Goal: Transaction & Acquisition: Purchase product/service

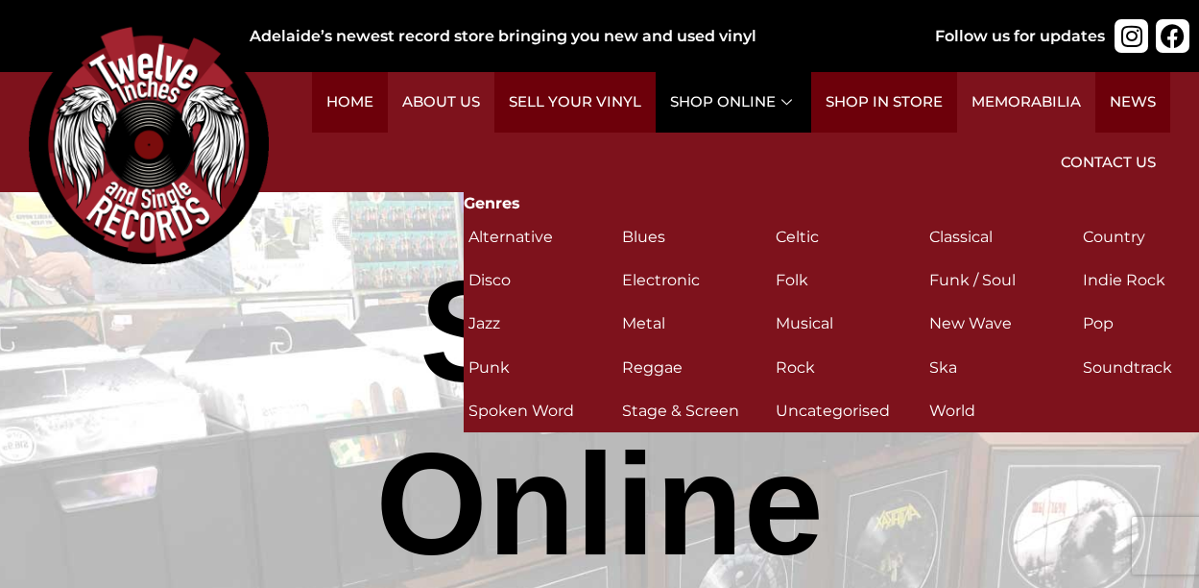
click at [746, 84] on link "Shop Online" at bounding box center [734, 102] width 156 height 60
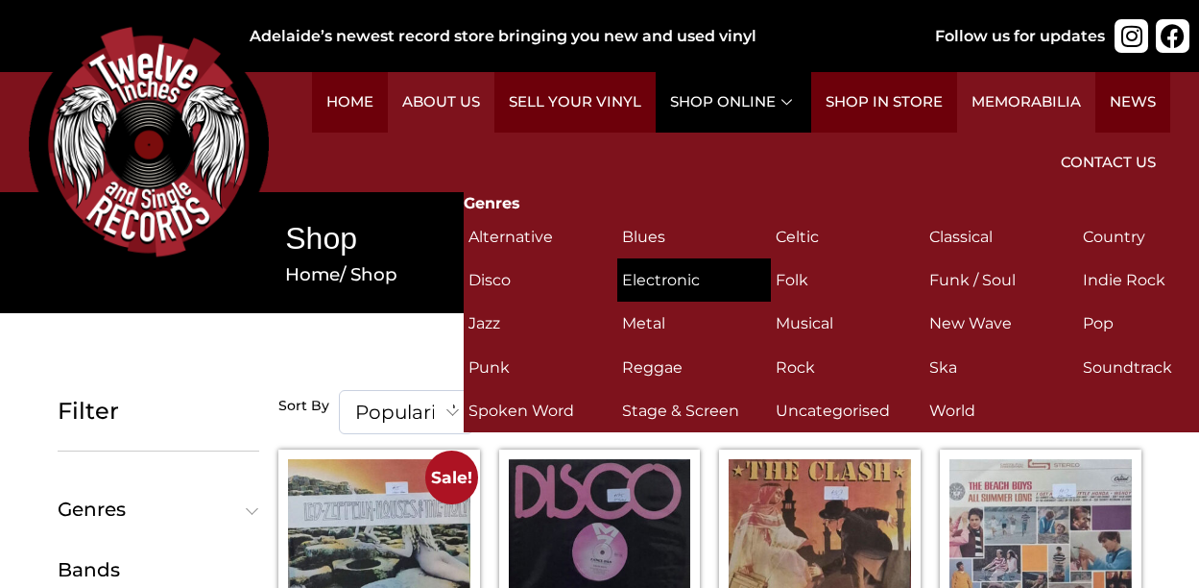
click at [673, 276] on h2 "Electronic (10)" at bounding box center [694, 280] width 144 height 34
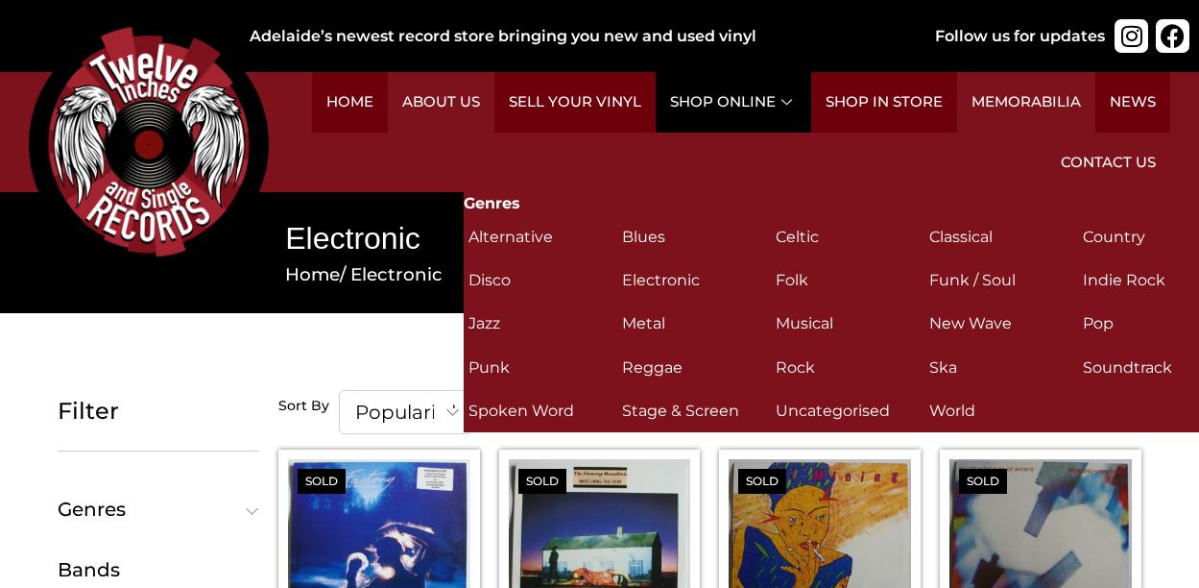
click at [762, 108] on link "Shop Online" at bounding box center [734, 102] width 156 height 60
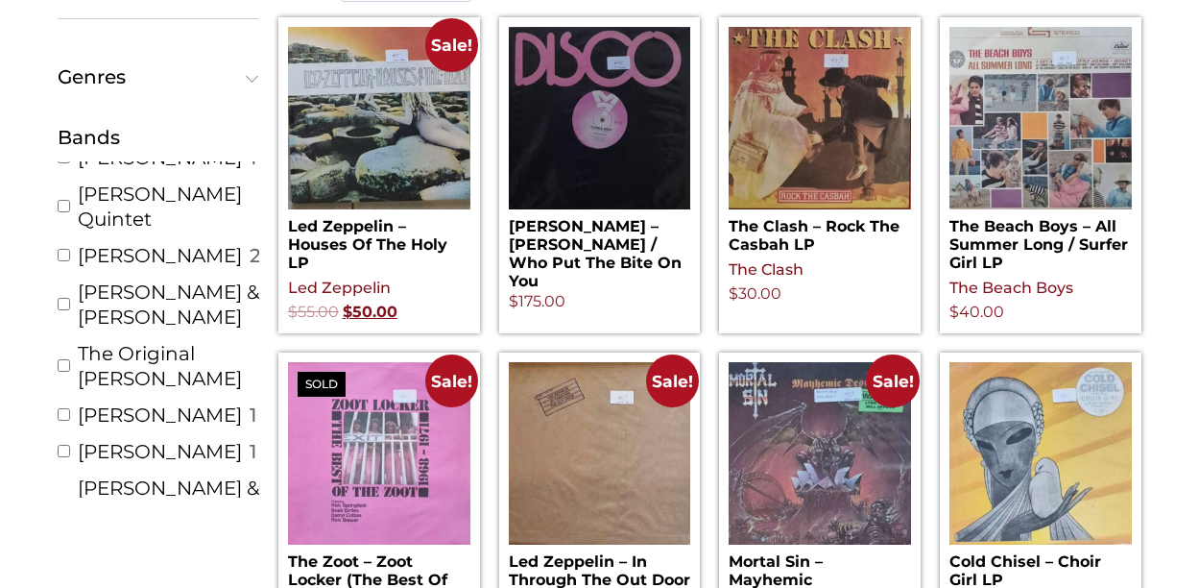
scroll to position [368, 0]
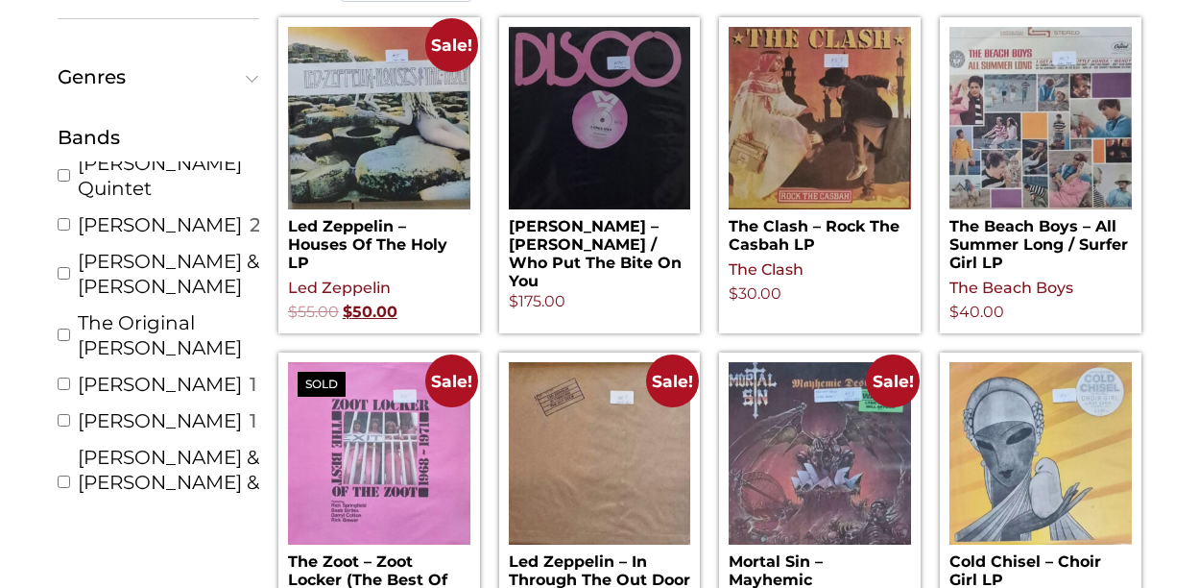
click at [205, 78] on span "Genres" at bounding box center [154, 76] width 193 height 19
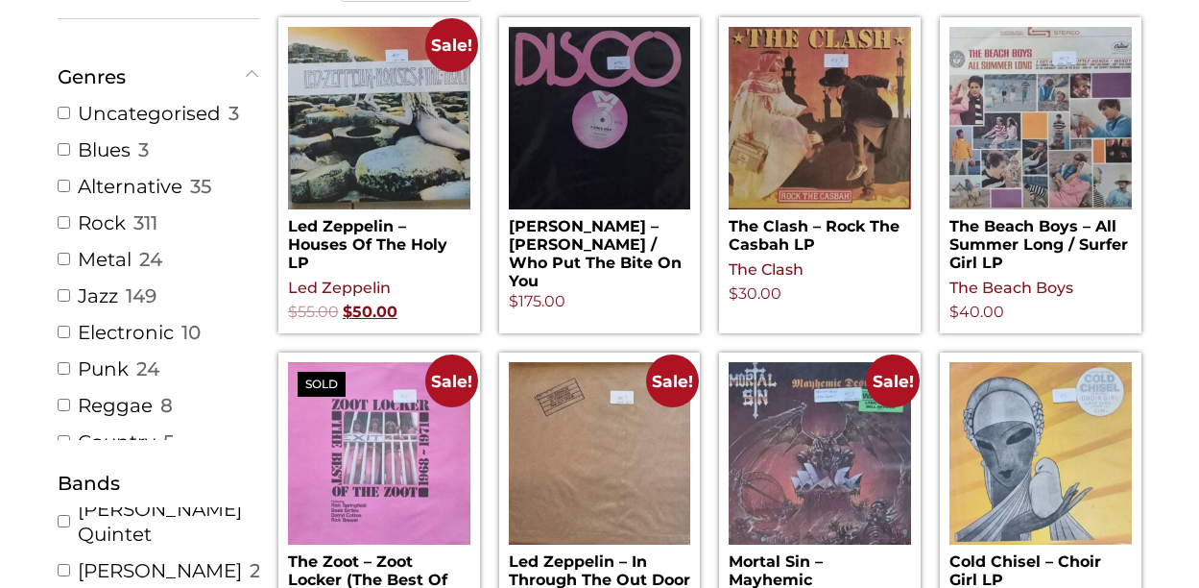
scroll to position [0, 0]
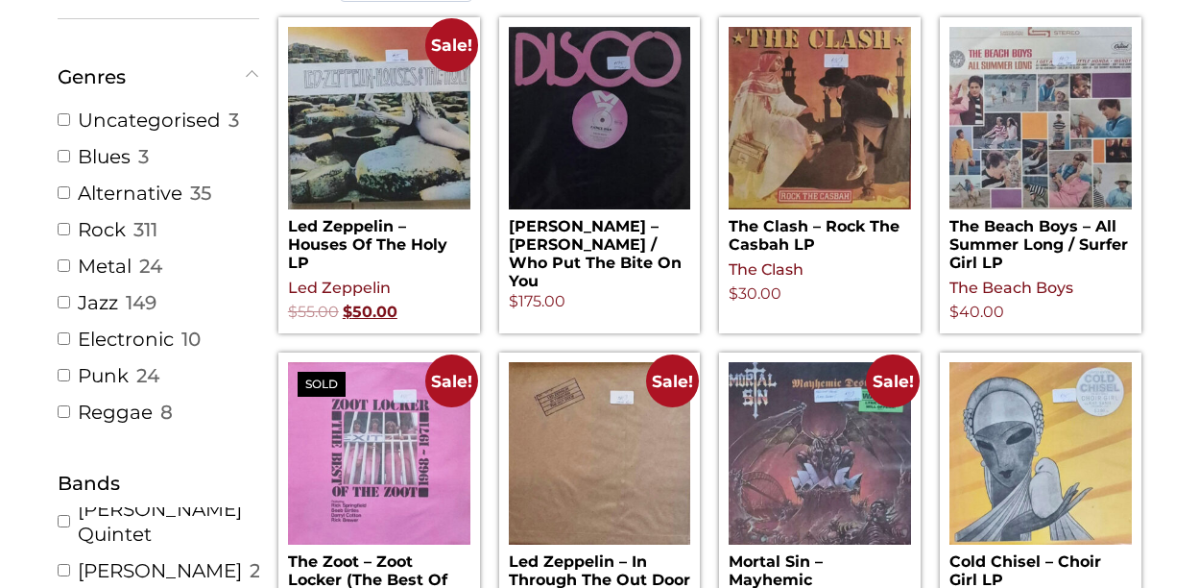
click at [116, 339] on link "Electronic" at bounding box center [126, 338] width 96 height 25
checkbox input "true"
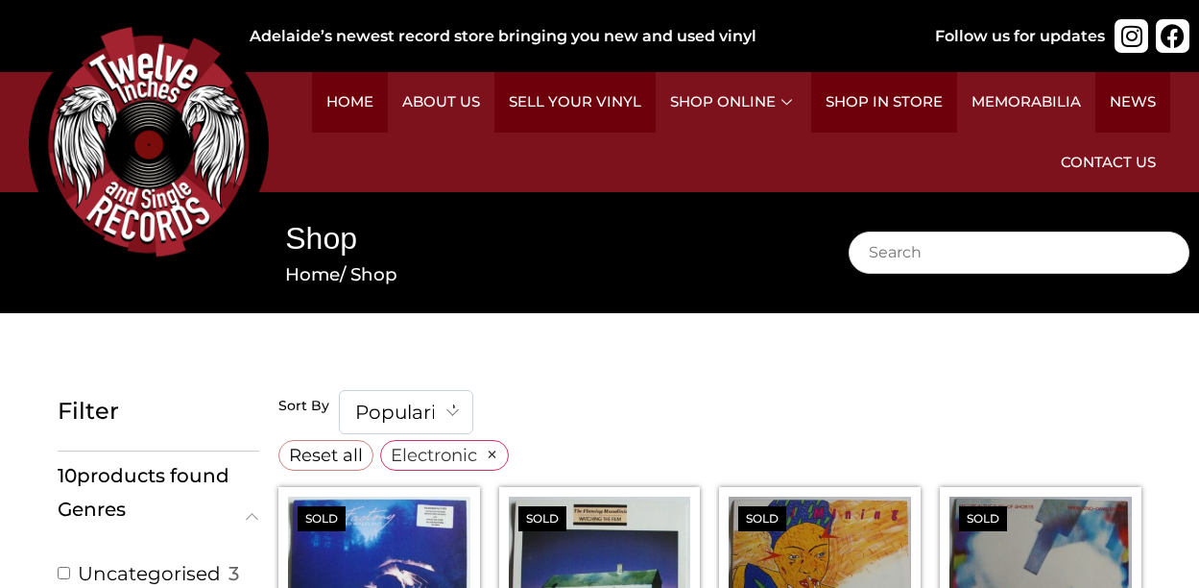
click at [156, 106] on img at bounding box center [149, 144] width 240 height 240
